Goal: Check status: Check status

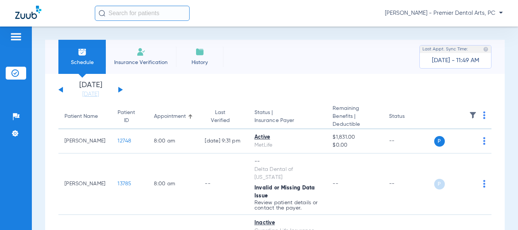
click at [120, 91] on button at bounding box center [120, 90] width 5 height 6
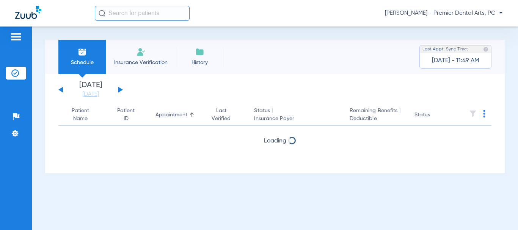
click at [120, 90] on button at bounding box center [120, 90] width 5 height 6
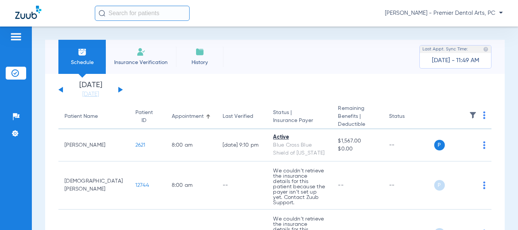
click at [63, 91] on div "[DATE] [DATE] [DATE] [DATE] [DATE] [DATE] [DATE] [DATE] [DATE] [DATE] [DATE] [D…" at bounding box center [90, 89] width 64 height 17
click at [61, 91] on button at bounding box center [60, 90] width 5 height 6
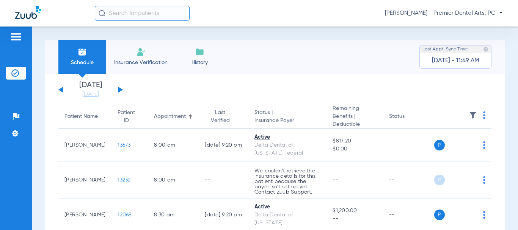
click at [120, 88] on button at bounding box center [120, 90] width 5 height 6
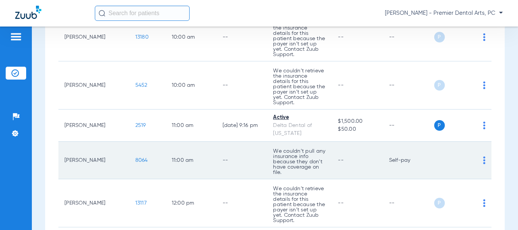
scroll to position [379, 0]
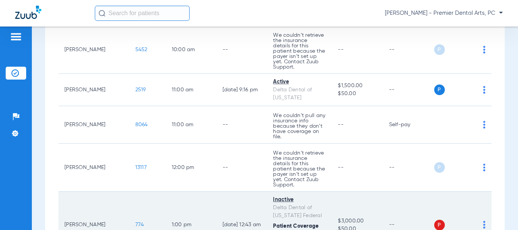
click at [232, 192] on td "[DATE] 12:43 AM" at bounding box center [241, 225] width 51 height 67
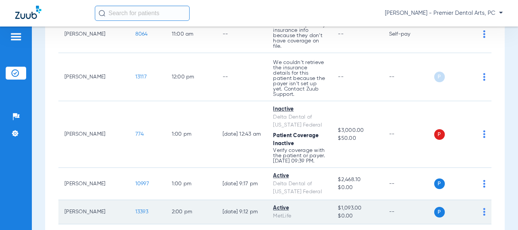
scroll to position [484, 0]
